Goal: Task Accomplishment & Management: Use online tool/utility

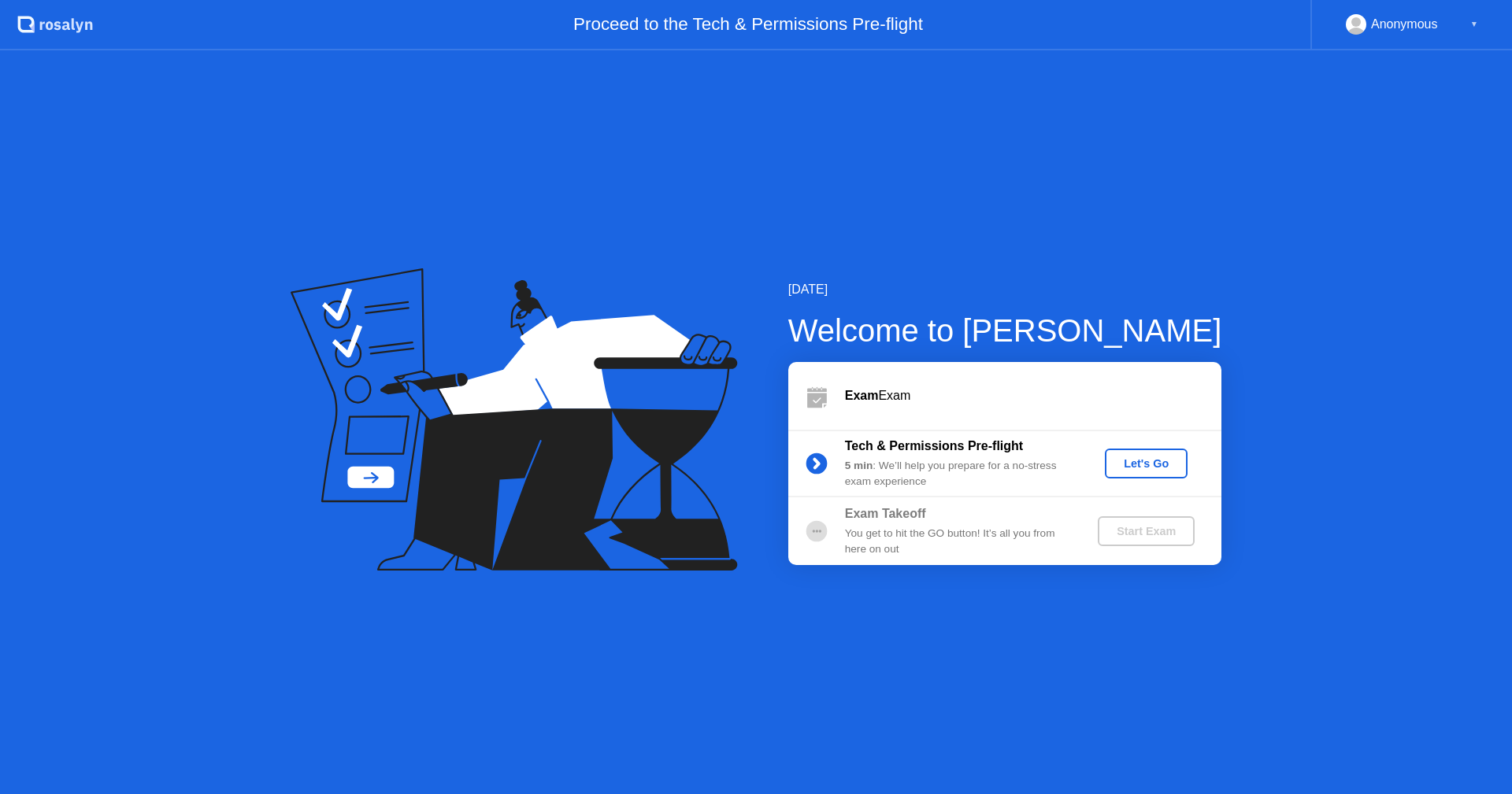
click at [1150, 469] on div "Let's Go" at bounding box center [1146, 464] width 70 height 13
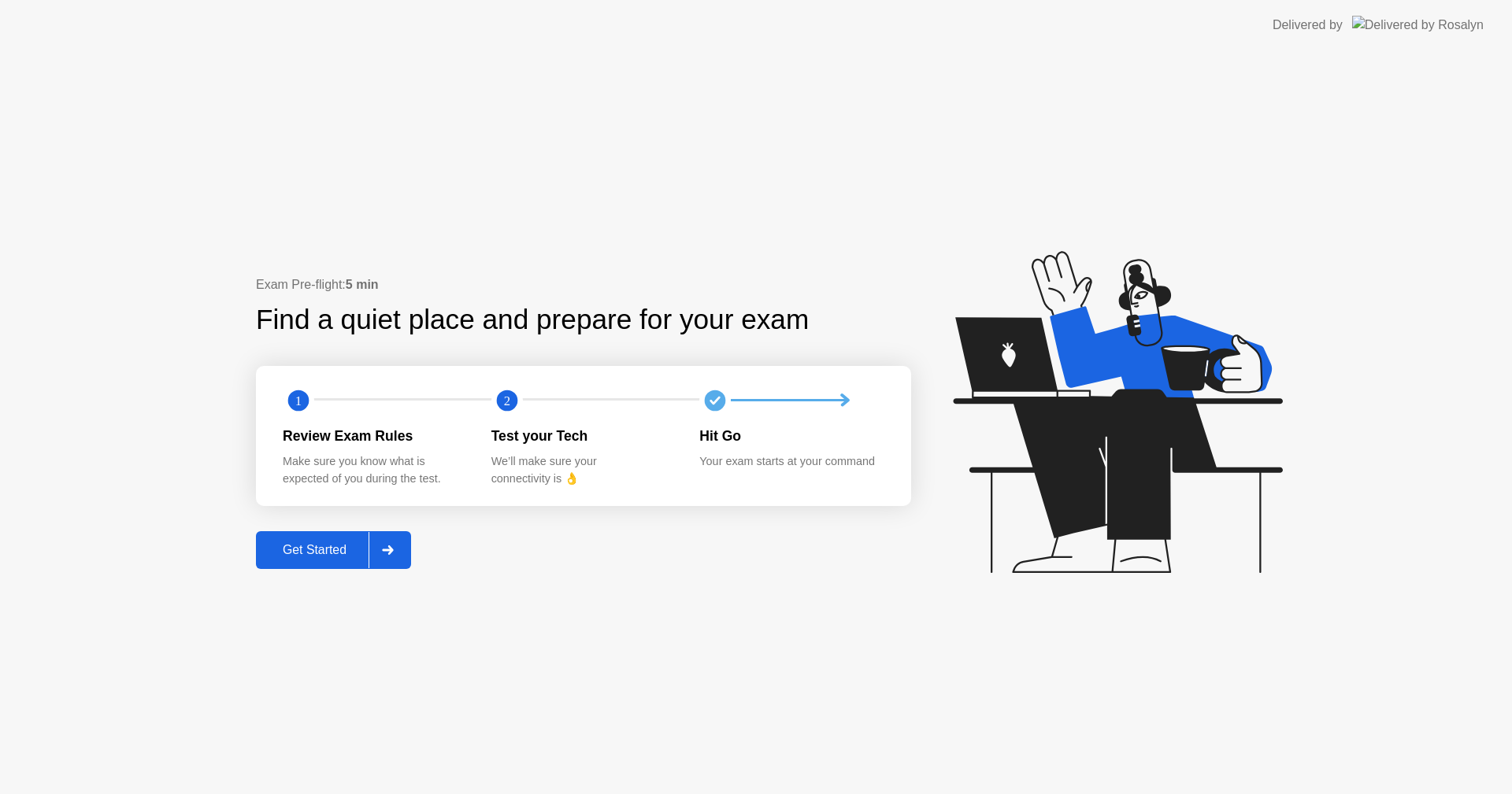
click at [297, 534] on button "Get Started" at bounding box center [333, 550] width 155 height 38
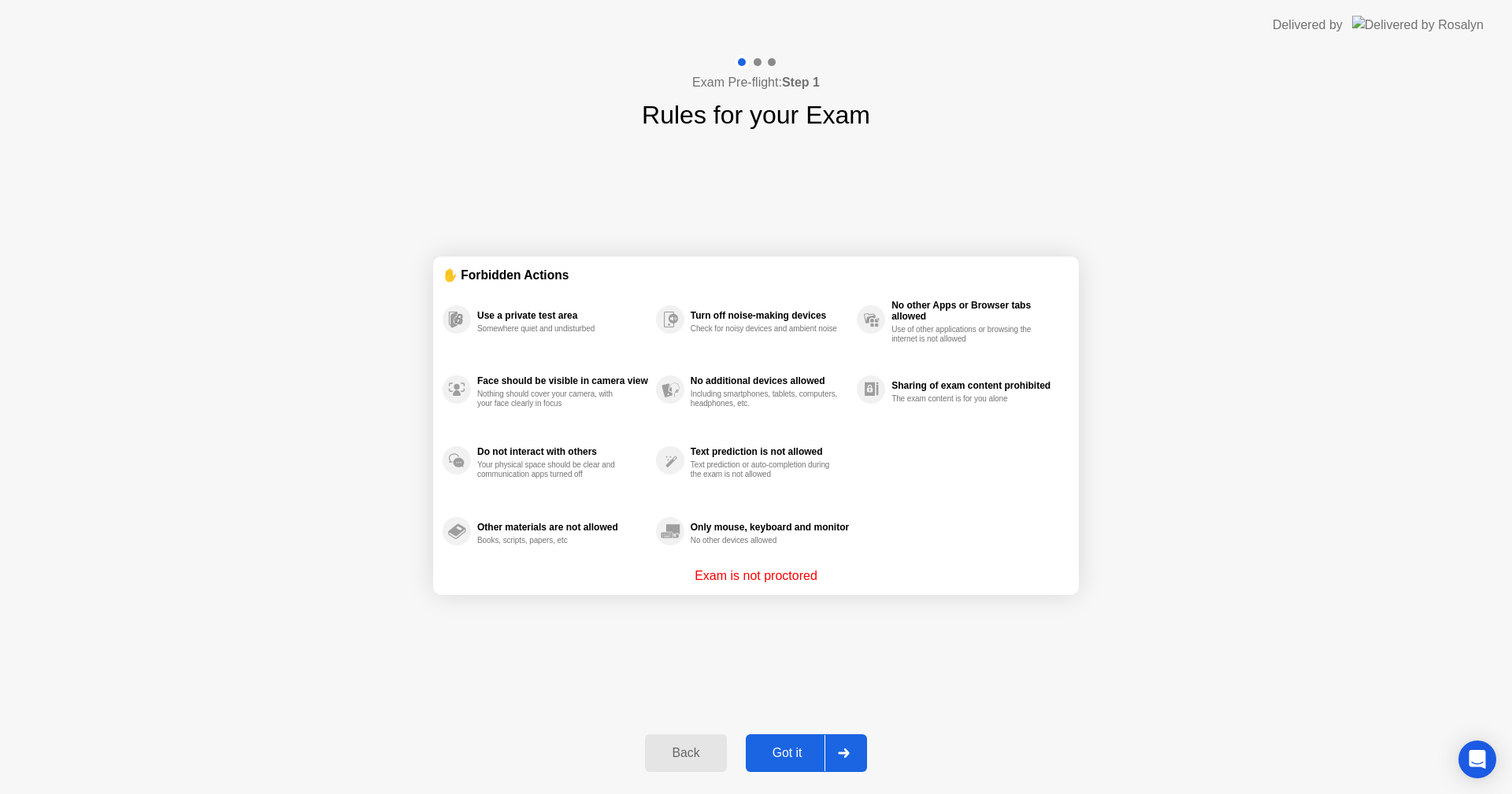
click at [800, 755] on div "Got it" at bounding box center [787, 753] width 74 height 14
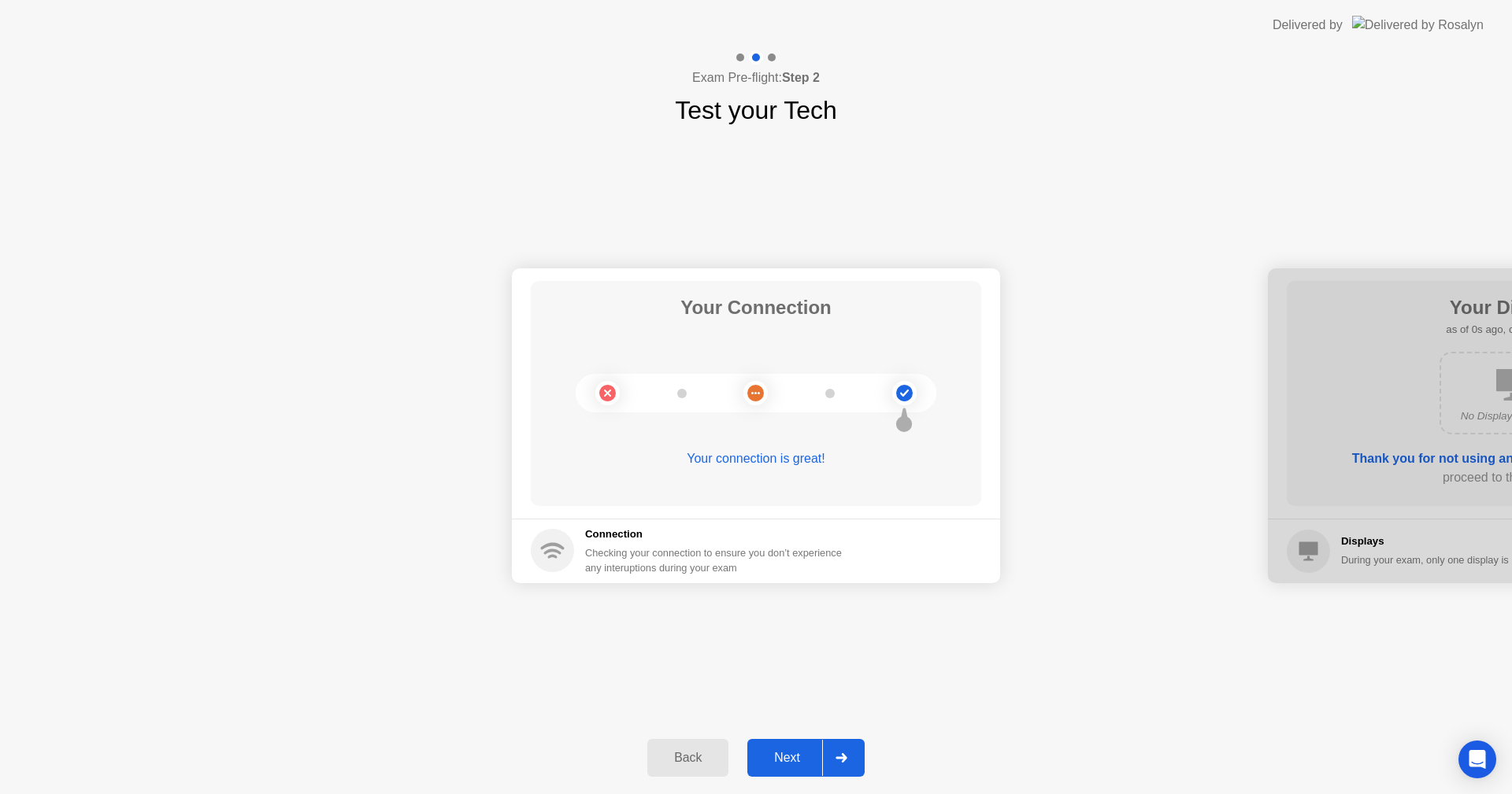
click at [797, 751] on div "Next" at bounding box center [787, 757] width 70 height 14
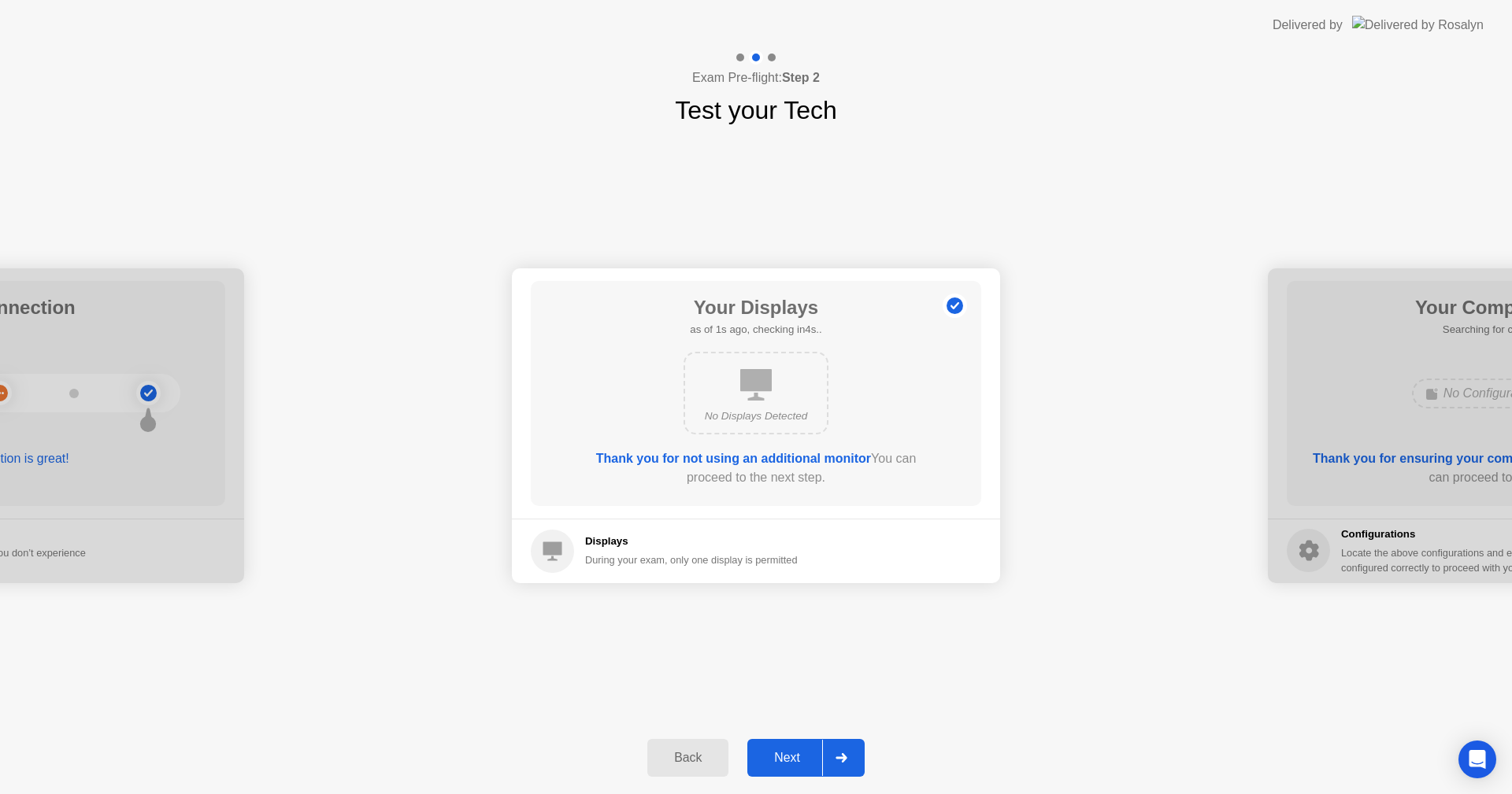
click at [797, 751] on div "Next" at bounding box center [787, 757] width 70 height 14
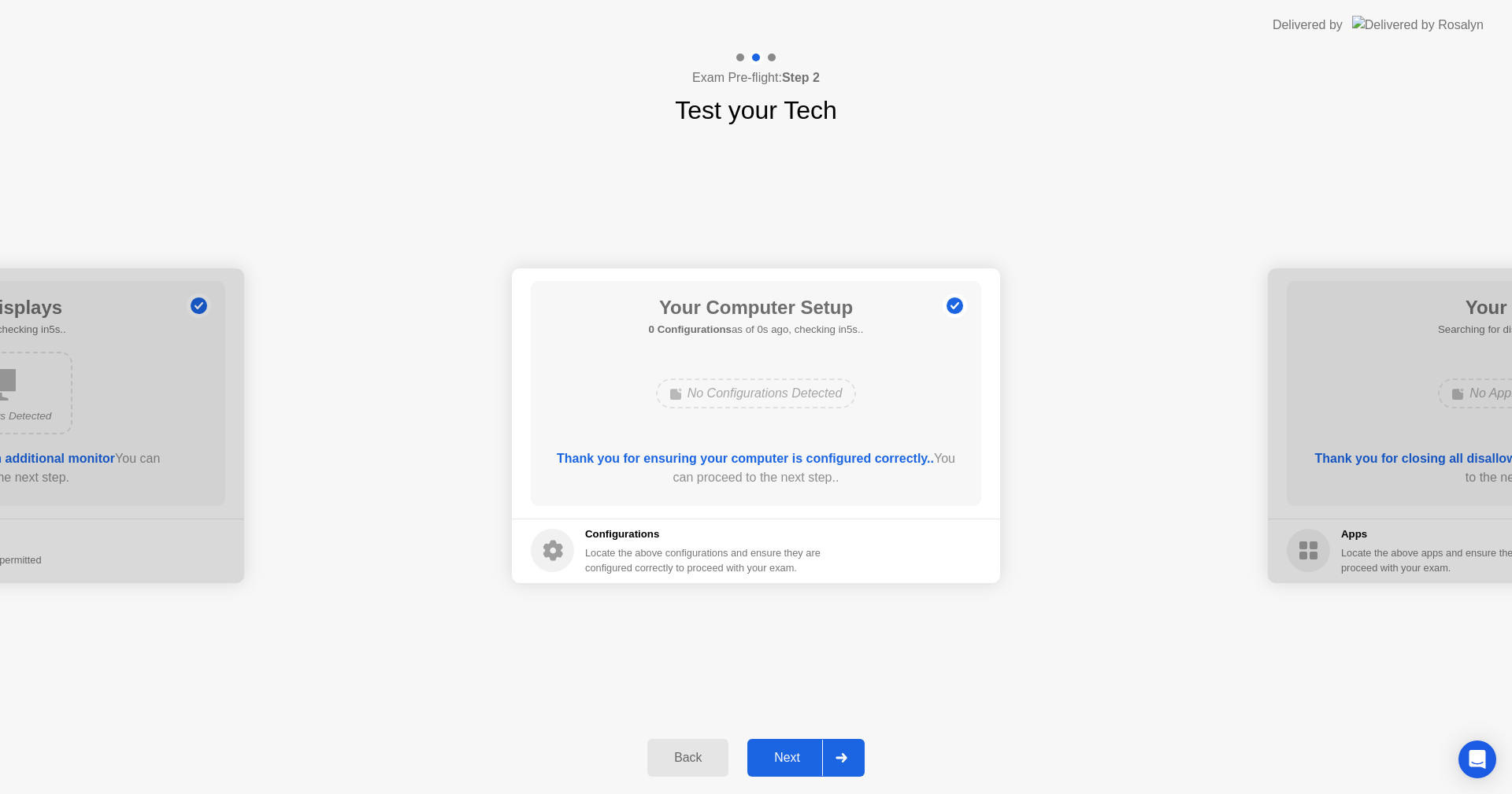
click at [795, 758] on div "Next" at bounding box center [787, 757] width 70 height 14
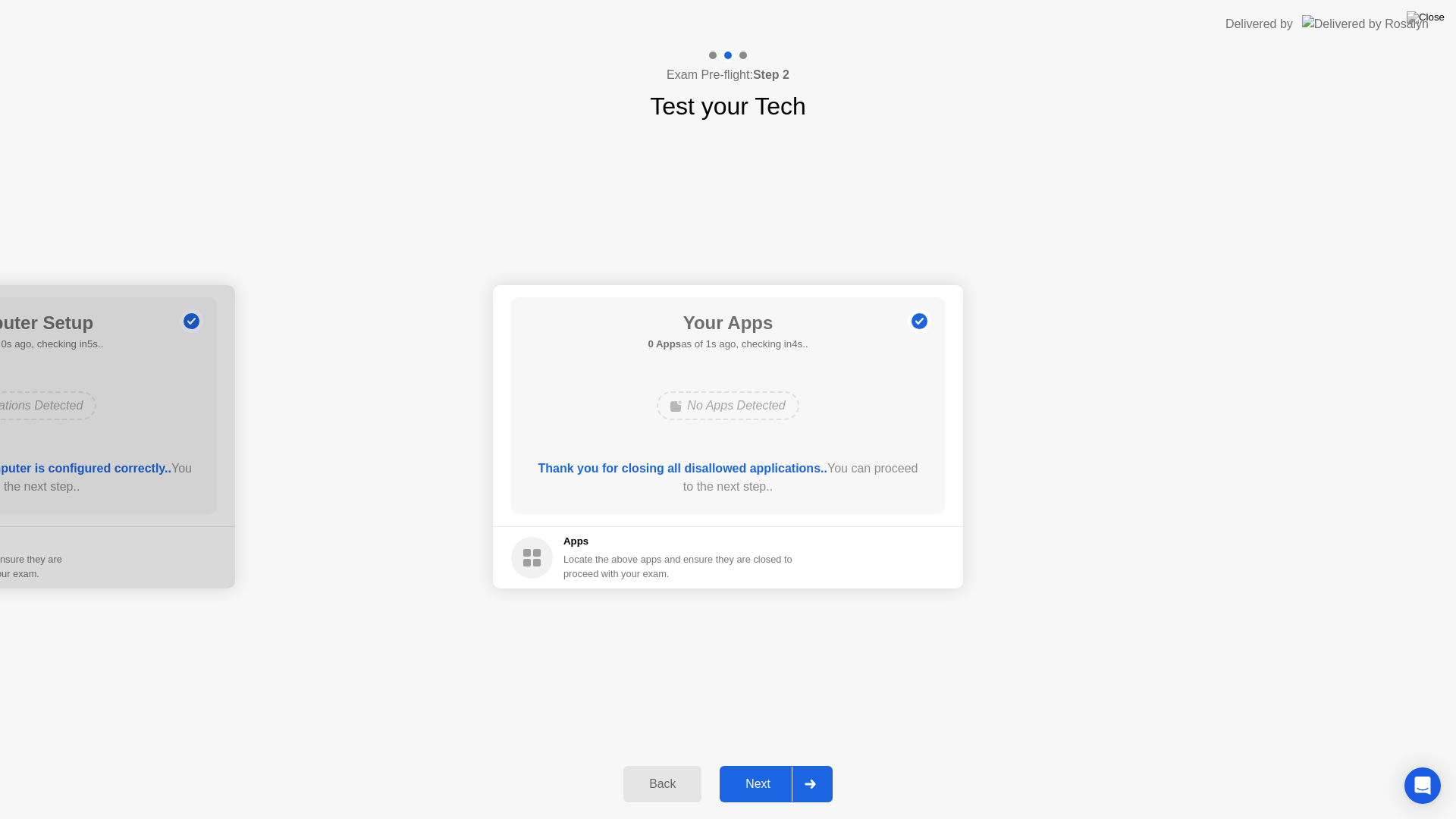
click at [790, 765] on div "Next" at bounding box center [758, 784] width 67 height 13
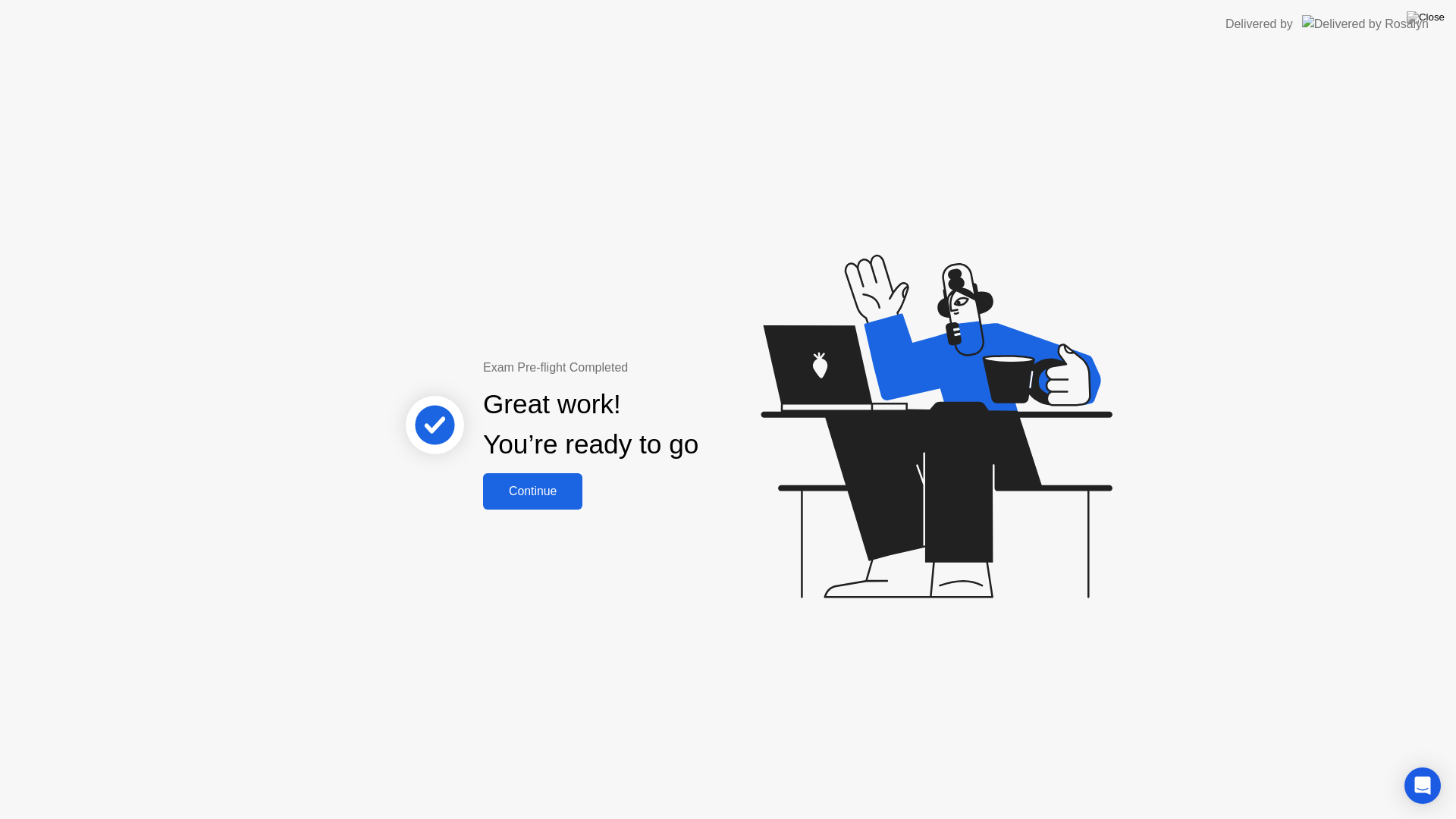
click at [520, 486] on div "Continue" at bounding box center [533, 491] width 90 height 13
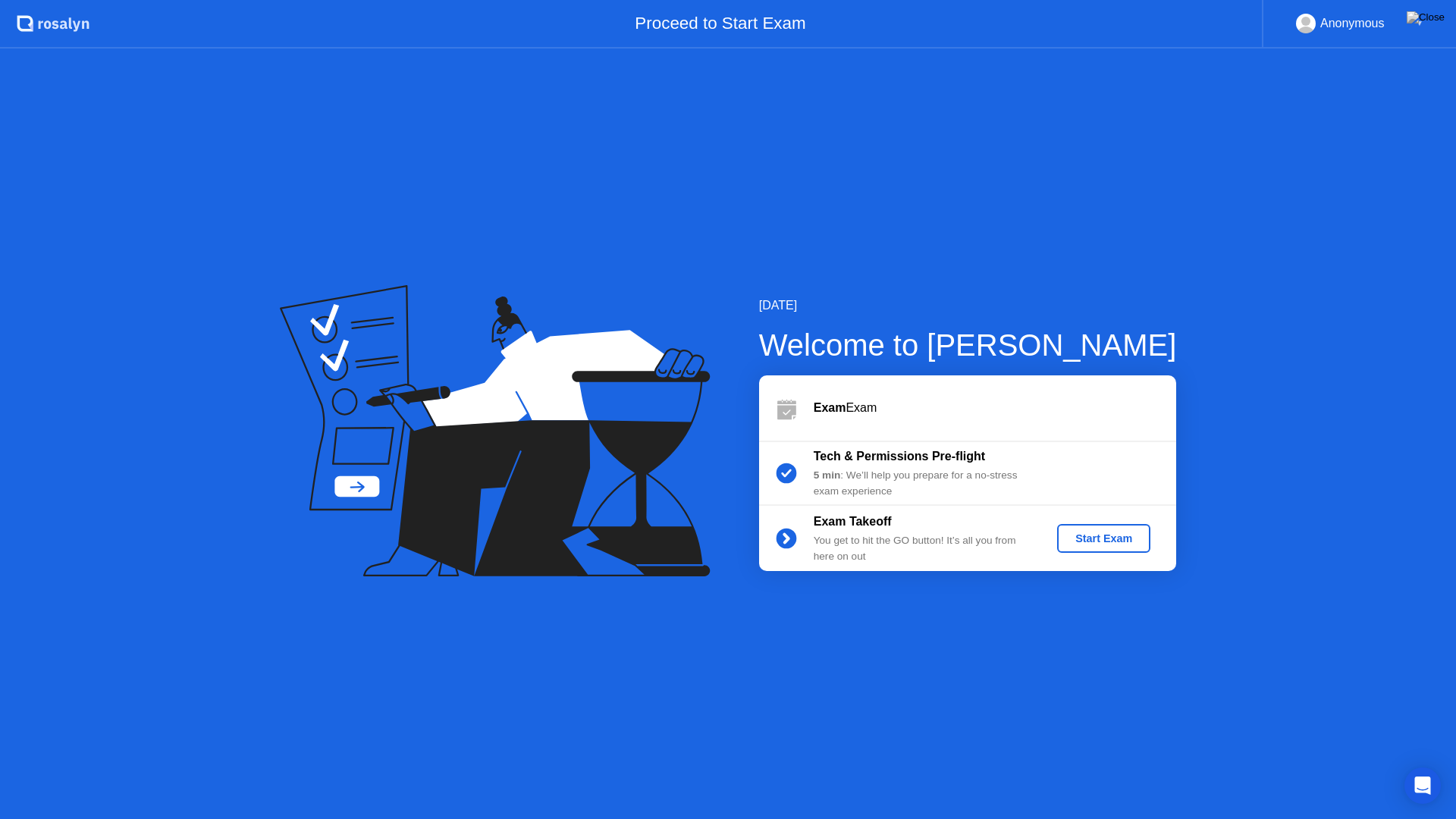
click at [1105, 540] on div "Start Exam" at bounding box center [1104, 539] width 81 height 12
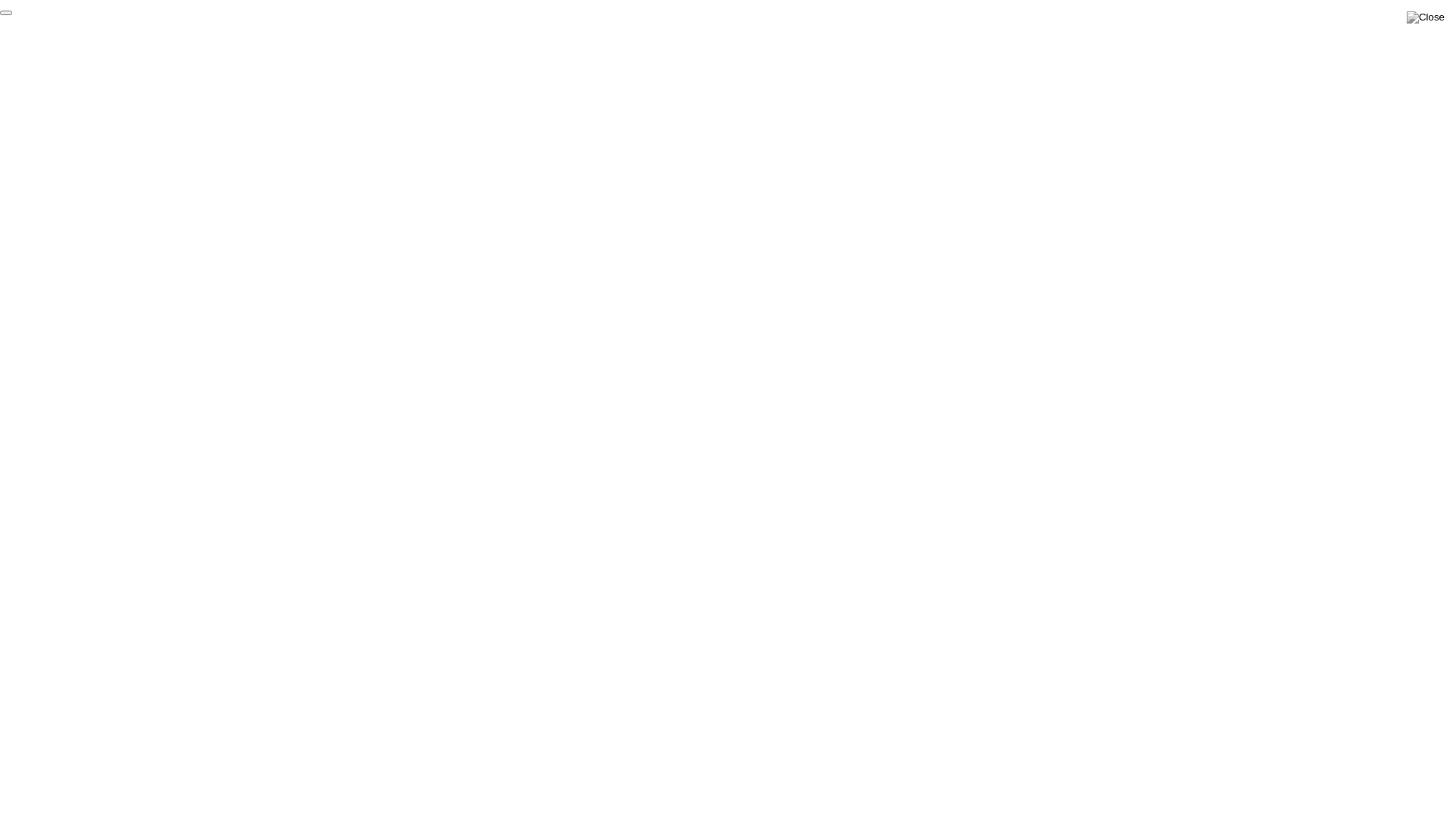
click div "End Proctoring Session"
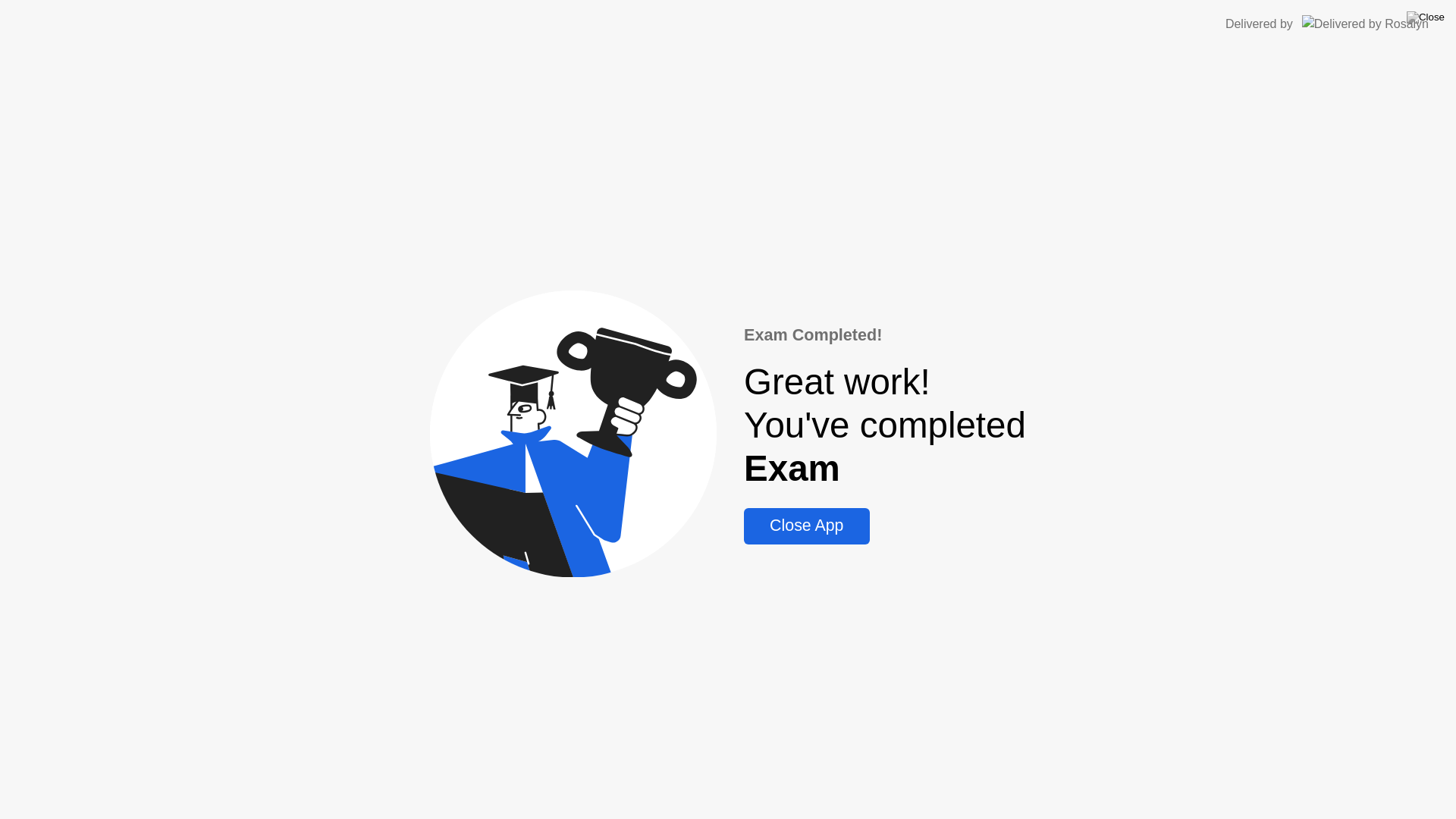
click at [789, 532] on div "Close App" at bounding box center [806, 525] width 116 height 19
